Goal: Task Accomplishment & Management: Complete application form

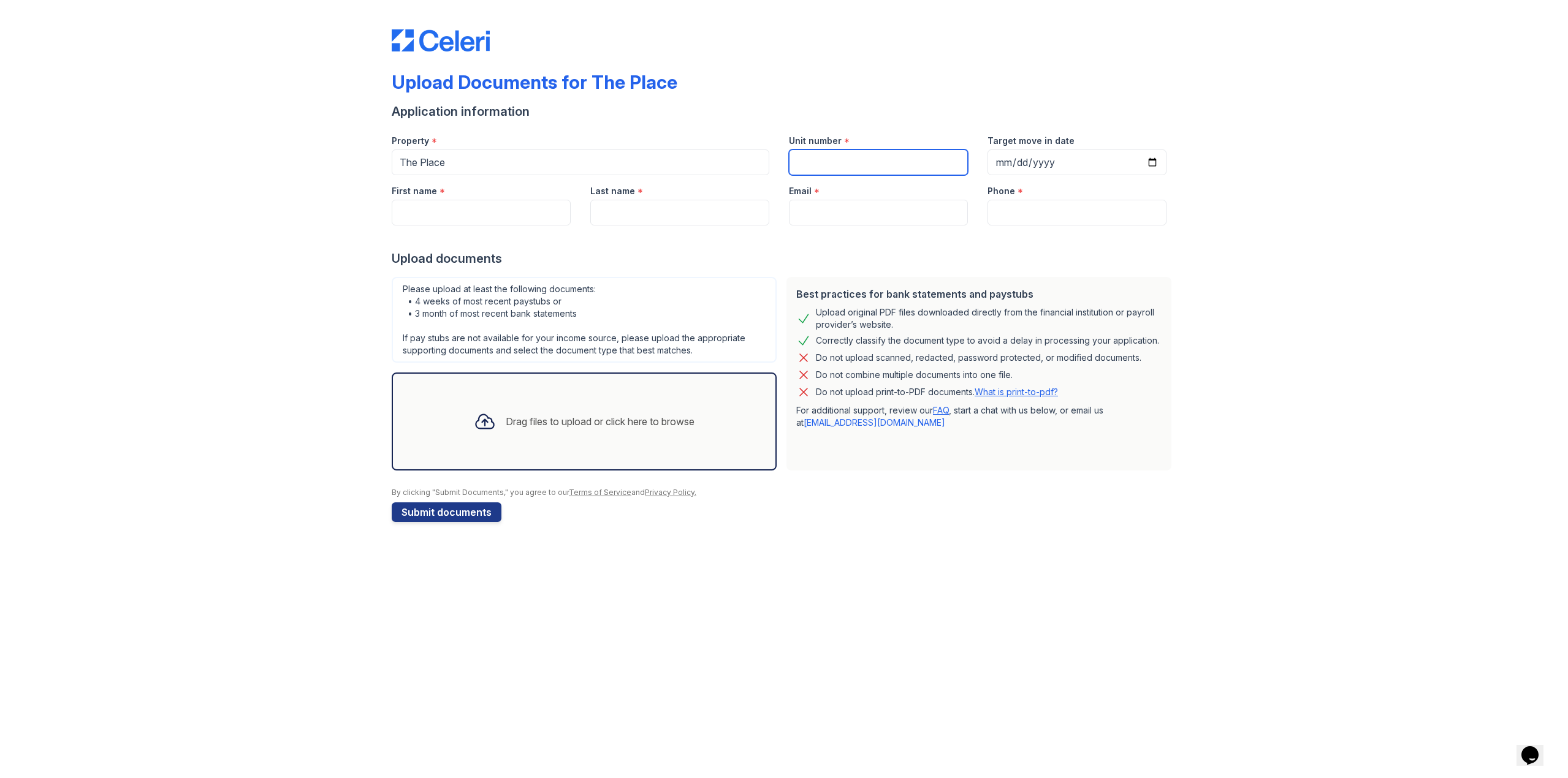
click at [842, 161] on input "Unit number" at bounding box center [878, 162] width 179 height 26
type input "1424"
click at [1053, 155] on input "Target move in date" at bounding box center [1076, 162] width 179 height 26
click at [1149, 162] on input "Target move in date" at bounding box center [1076, 162] width 179 height 26
type input "[DATE]"
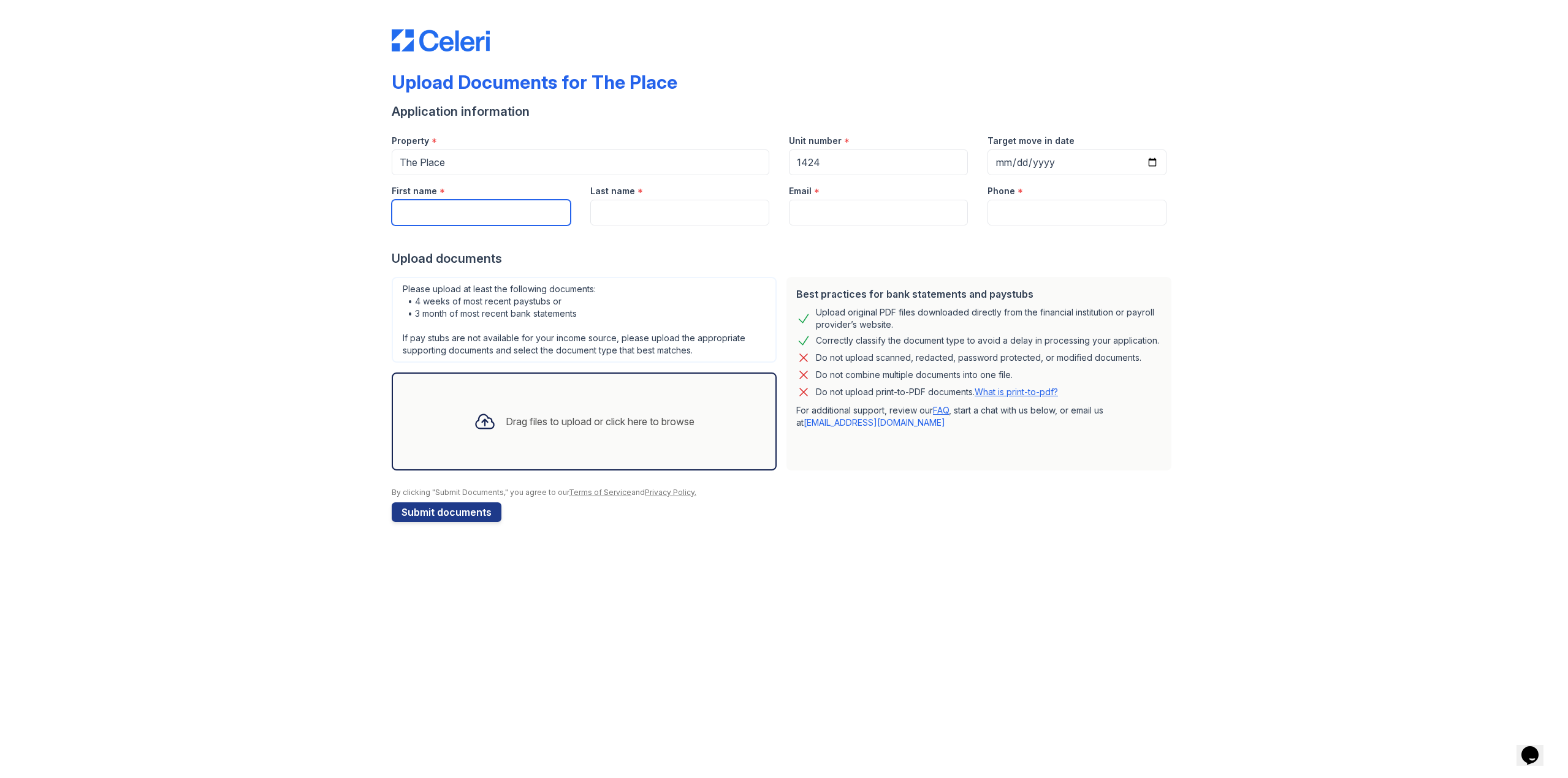
click at [403, 209] on input "First name" at bounding box center [481, 212] width 179 height 26
type input "kiel"
type input "[PERSON_NAME]"
type input "[EMAIL_ADDRESS][PERSON_NAME][DOMAIN_NAME]"
type input "4152658703"
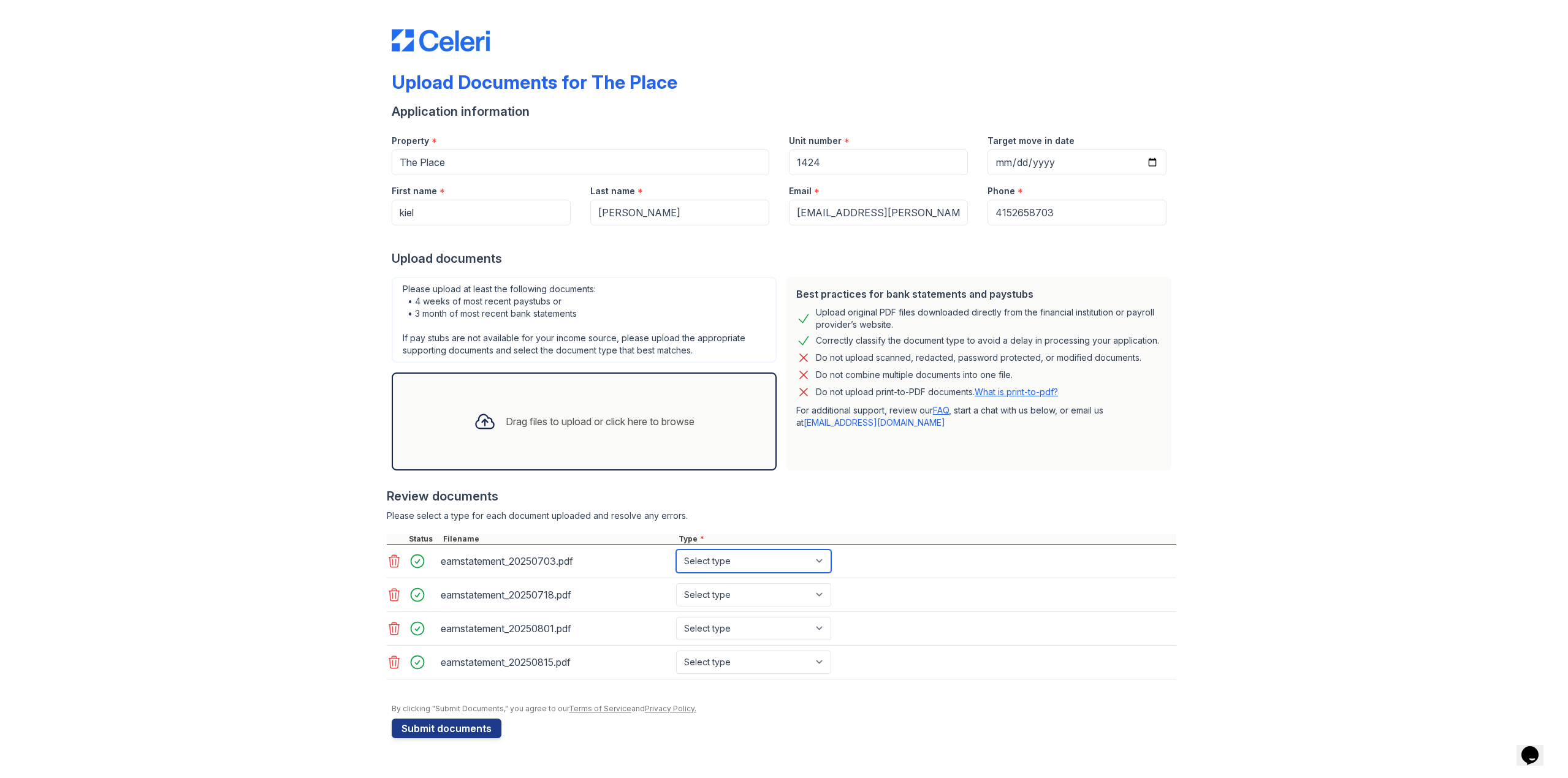
click at [725, 554] on select "Select type Paystub Bank Statement Offer Letter Tax Documents Benefit Award Let…" at bounding box center [754, 561] width 155 height 23
select select "paystub"
click at [676, 550] on select "Select type Paystub Bank Statement Offer Letter Tax Documents Benefit Award Let…" at bounding box center [754, 561] width 155 height 23
click at [729, 594] on select "Select type Paystub Bank Statement Offer Letter Tax Documents Benefit Award Let…" at bounding box center [754, 595] width 155 height 23
select select "paystub"
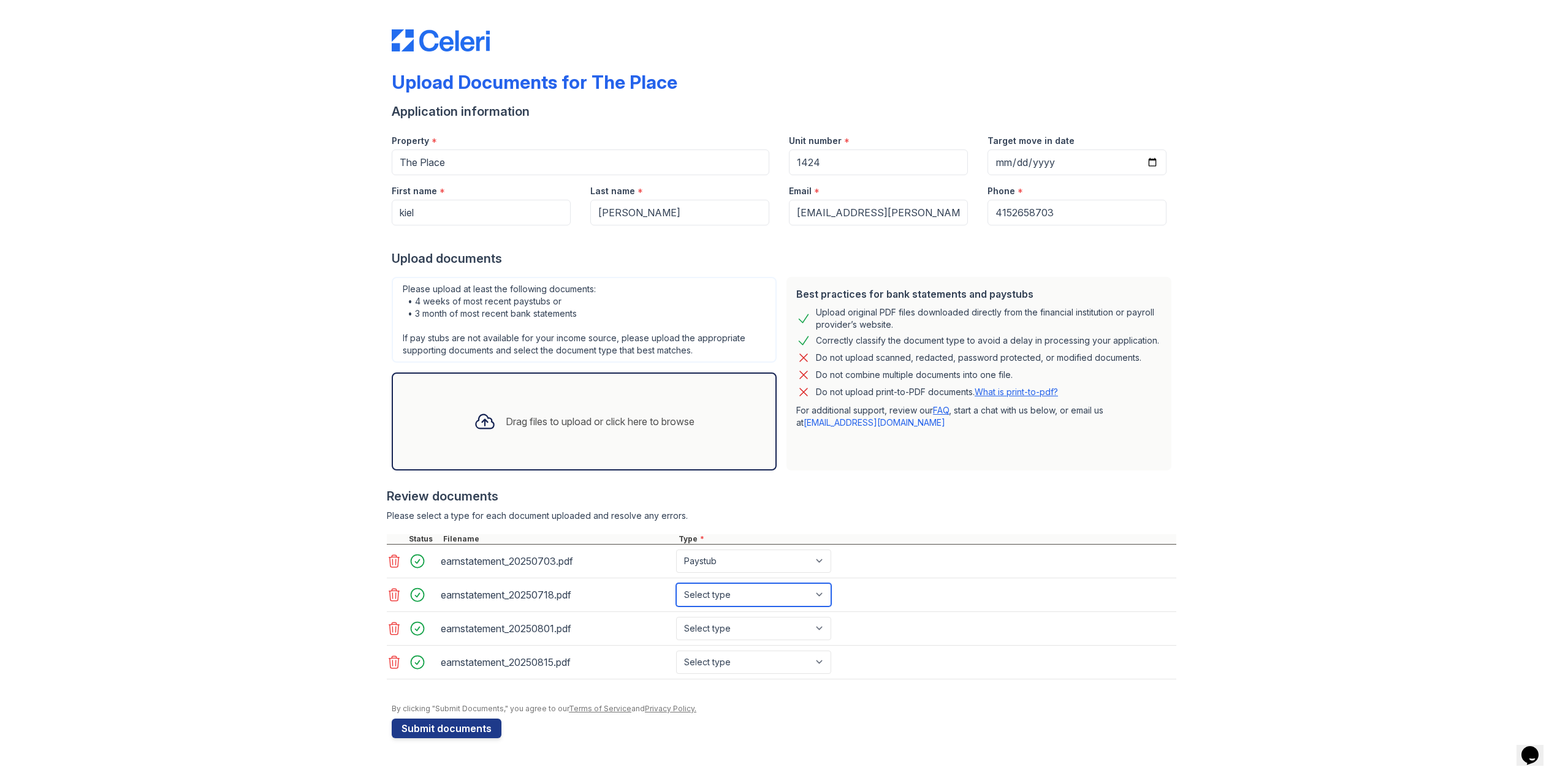
click at [676, 583] on select "Select type Paystub Bank Statement Offer Letter Tax Documents Benefit Award Let…" at bounding box center [754, 595] width 155 height 23
drag, startPoint x: 724, startPoint y: 625, endPoint x: 724, endPoint y: 633, distance: 8.0
click at [724, 625] on select "Select type Paystub Bank Statement Offer Letter Tax Documents Benefit Award Let…" at bounding box center [754, 628] width 155 height 23
select select "paystub"
click at [676, 616] on select "Select type Paystub Bank Statement Offer Letter Tax Documents Benefit Award Let…" at bounding box center [754, 628] width 155 height 23
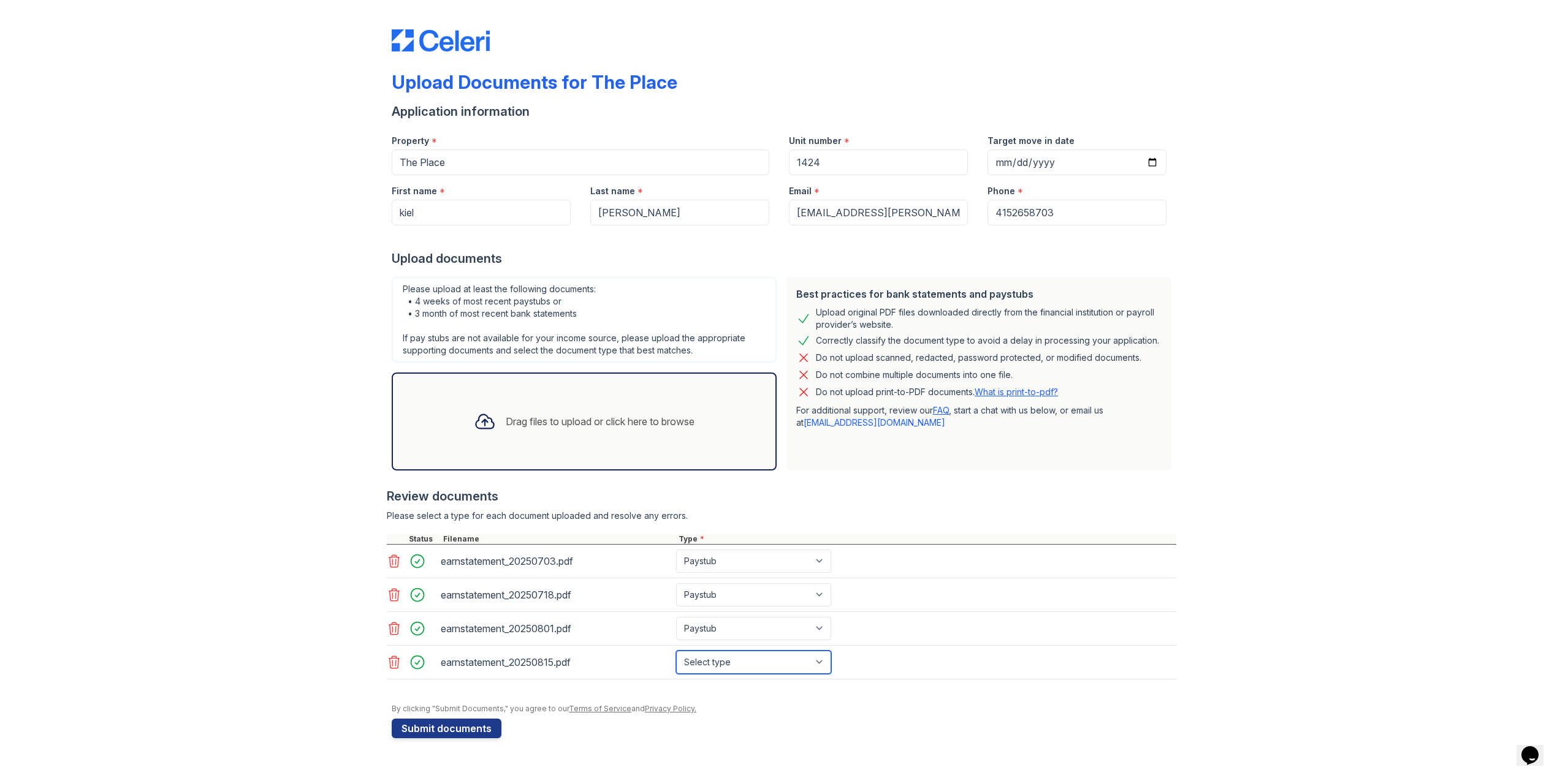
click at [727, 657] on select "Select type Paystub Bank Statement Offer Letter Tax Documents Benefit Award Let…" at bounding box center [754, 662] width 155 height 23
select select "paystub"
click at [676, 650] on select "Select type Paystub Bank Statement Offer Letter Tax Documents Benefit Award Let…" at bounding box center [754, 662] width 155 height 23
click at [435, 734] on button "Submit documents" at bounding box center [446, 728] width 110 height 19
